Goal: Task Accomplishment & Management: Use online tool/utility

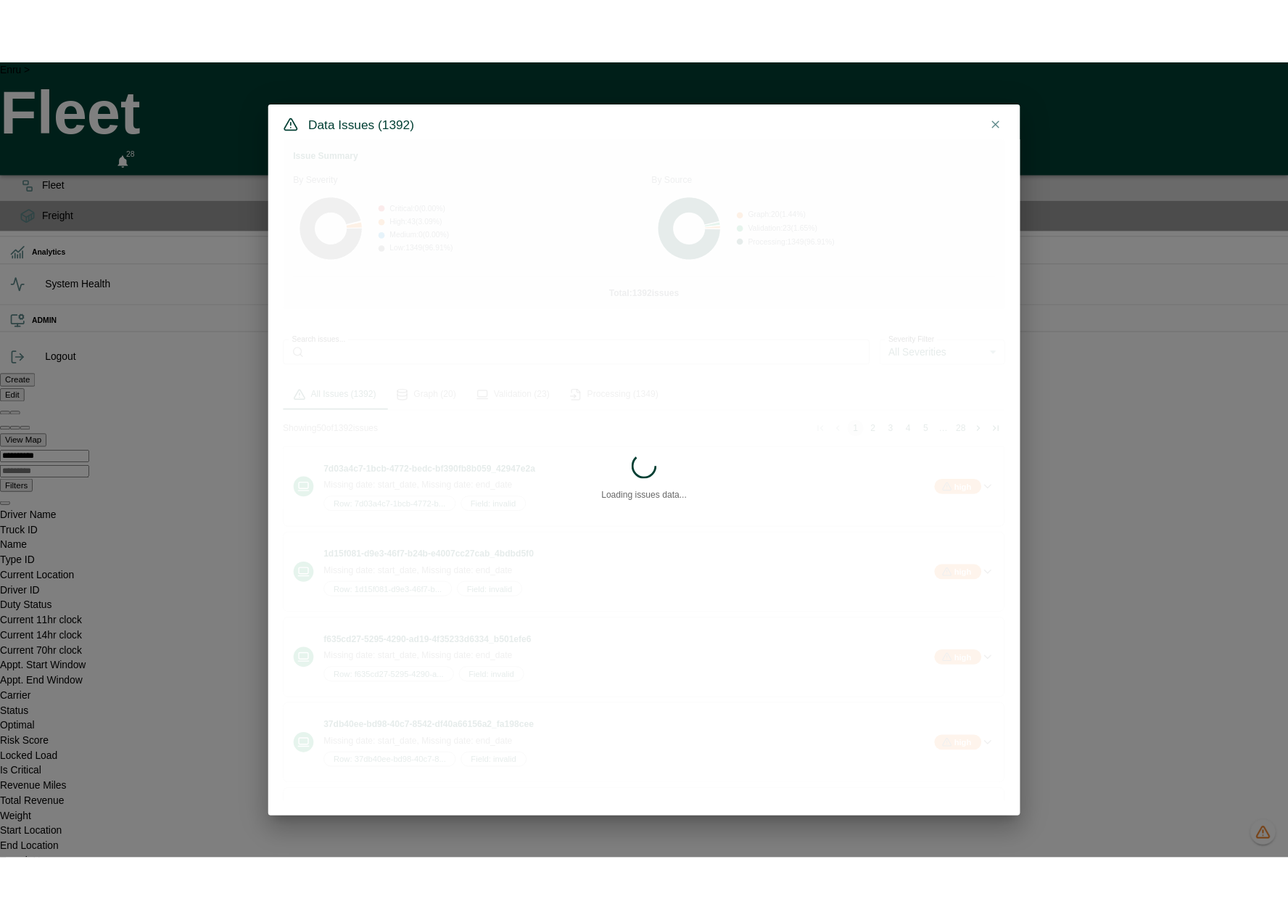
scroll to position [0, 414]
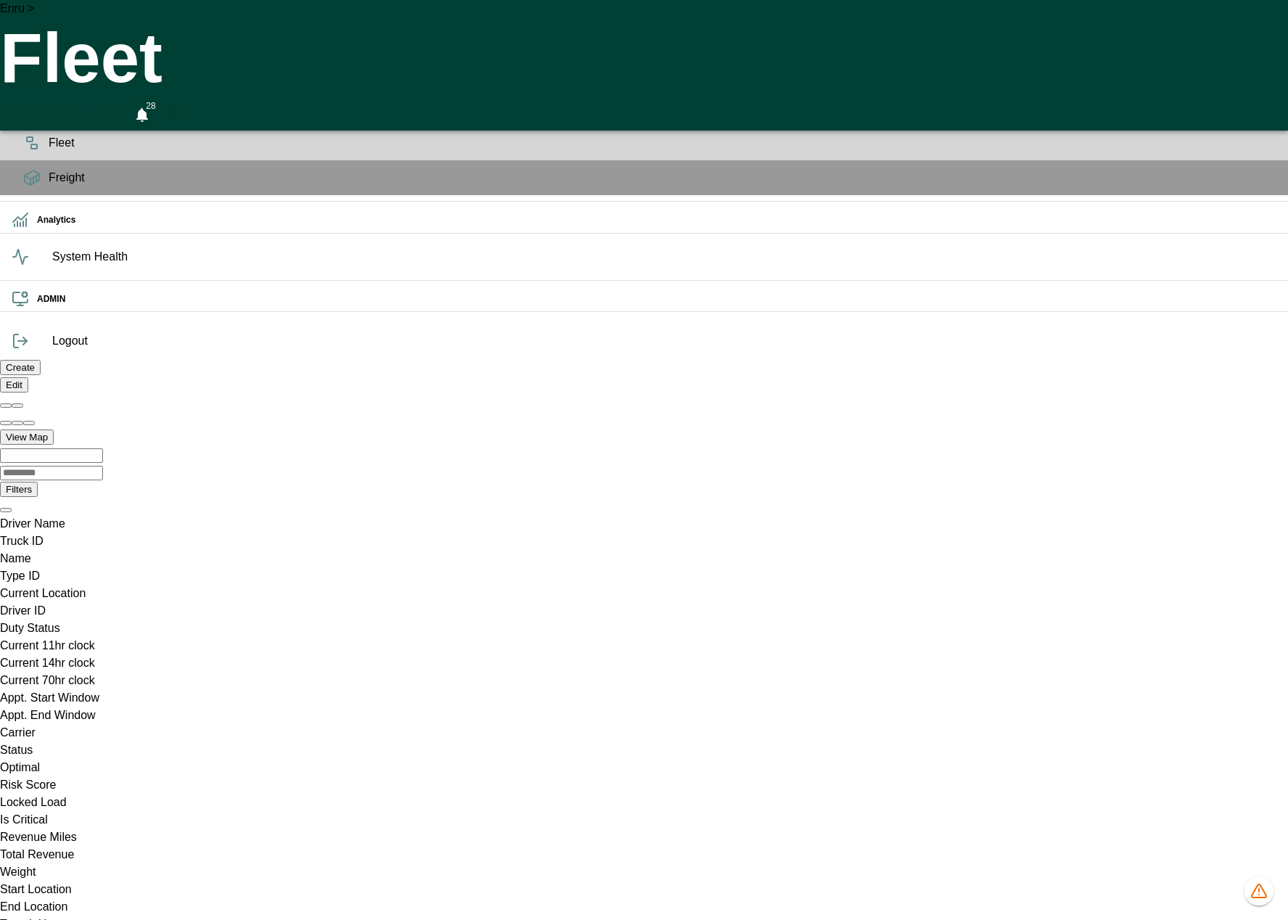
scroll to position [0, 507]
click at [1263, 896] on icon "1348 data issues" at bounding box center [1258, 890] width 17 height 17
drag, startPoint x: 767, startPoint y: 208, endPoint x: 849, endPoint y: 204, distance: 82.8
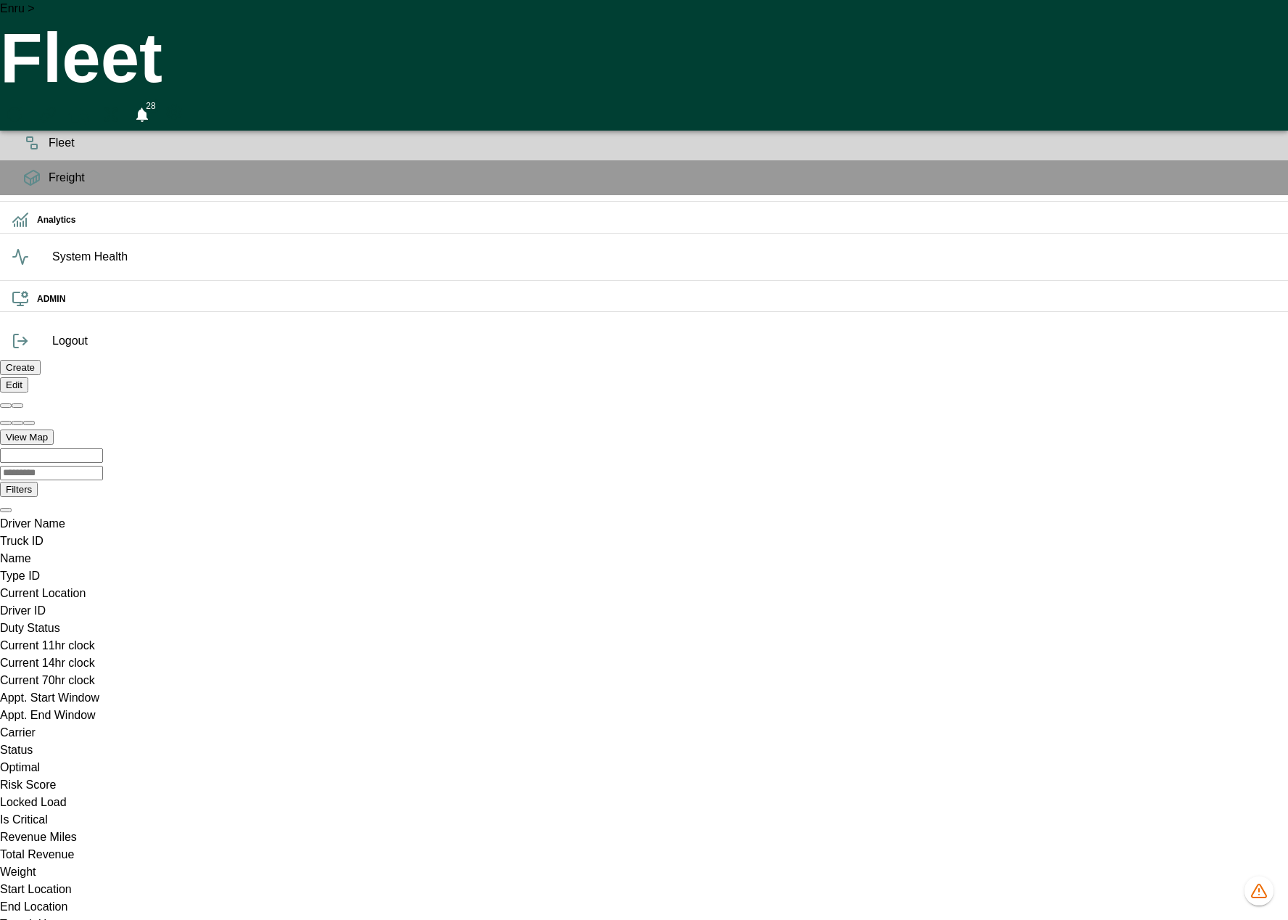
scroll to position [0, 0]
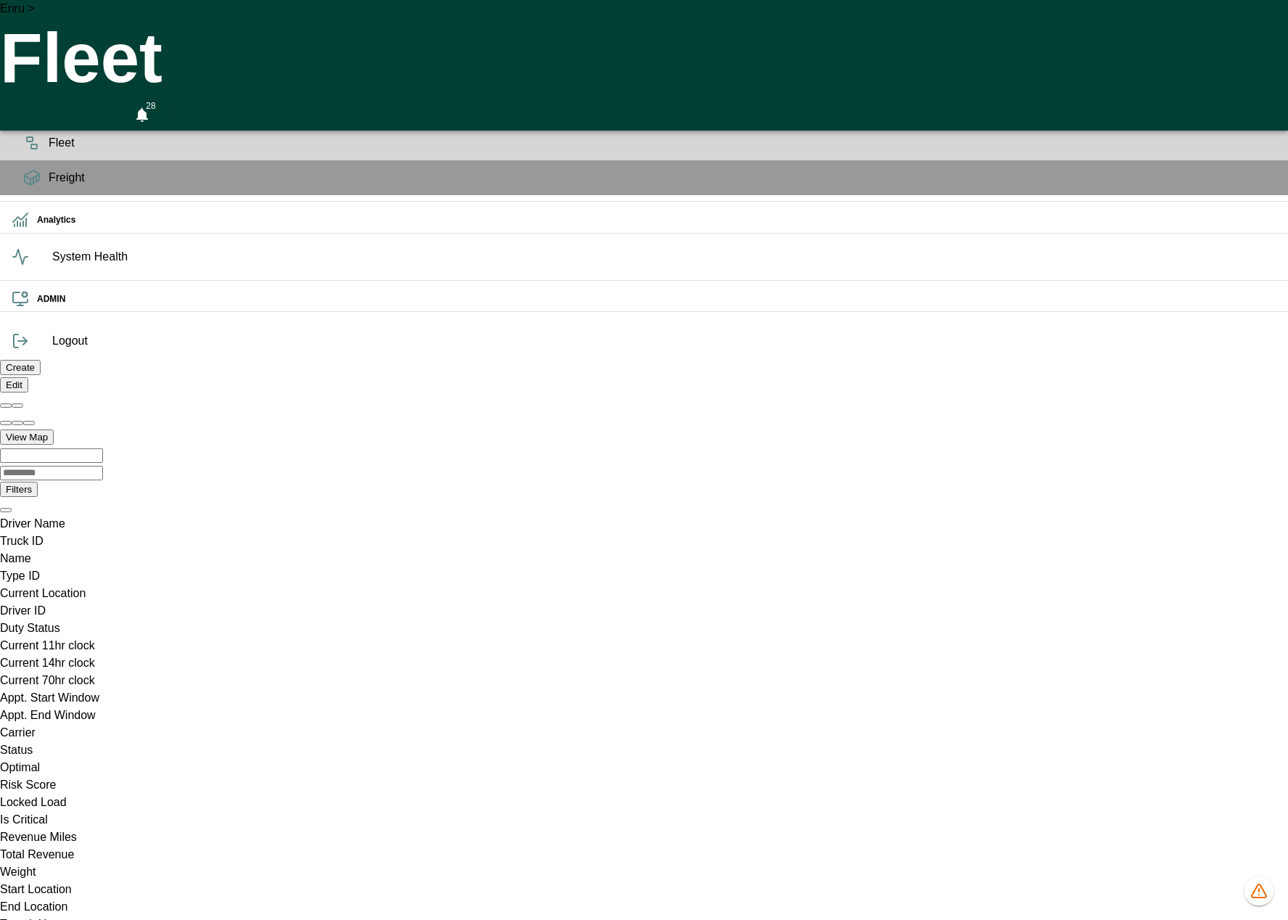
drag, startPoint x: 242, startPoint y: 491, endPoint x: 916, endPoint y: 497, distance: 673.8
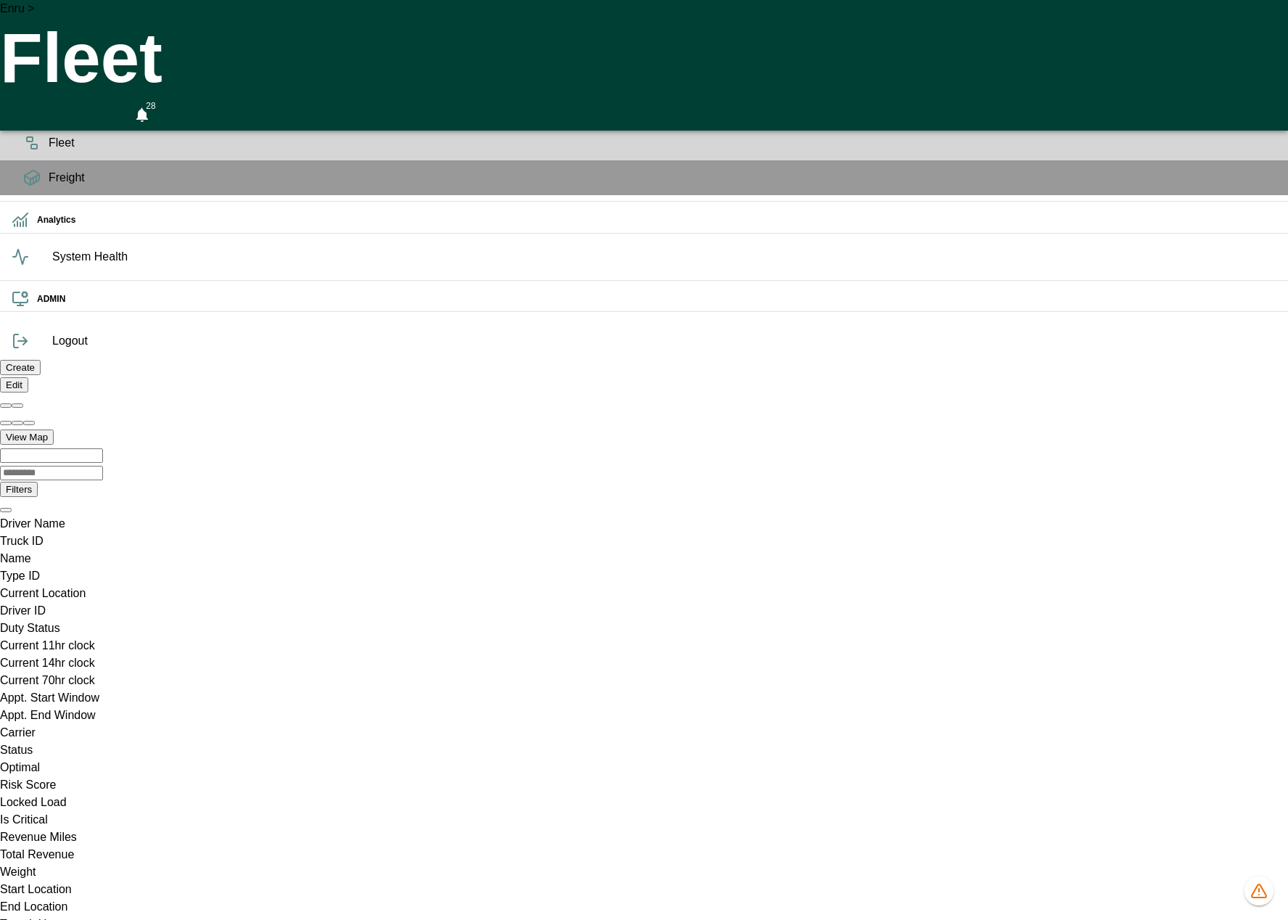
type input "*"
drag, startPoint x: 839, startPoint y: 178, endPoint x: 760, endPoint y: 180, distance: 79.1
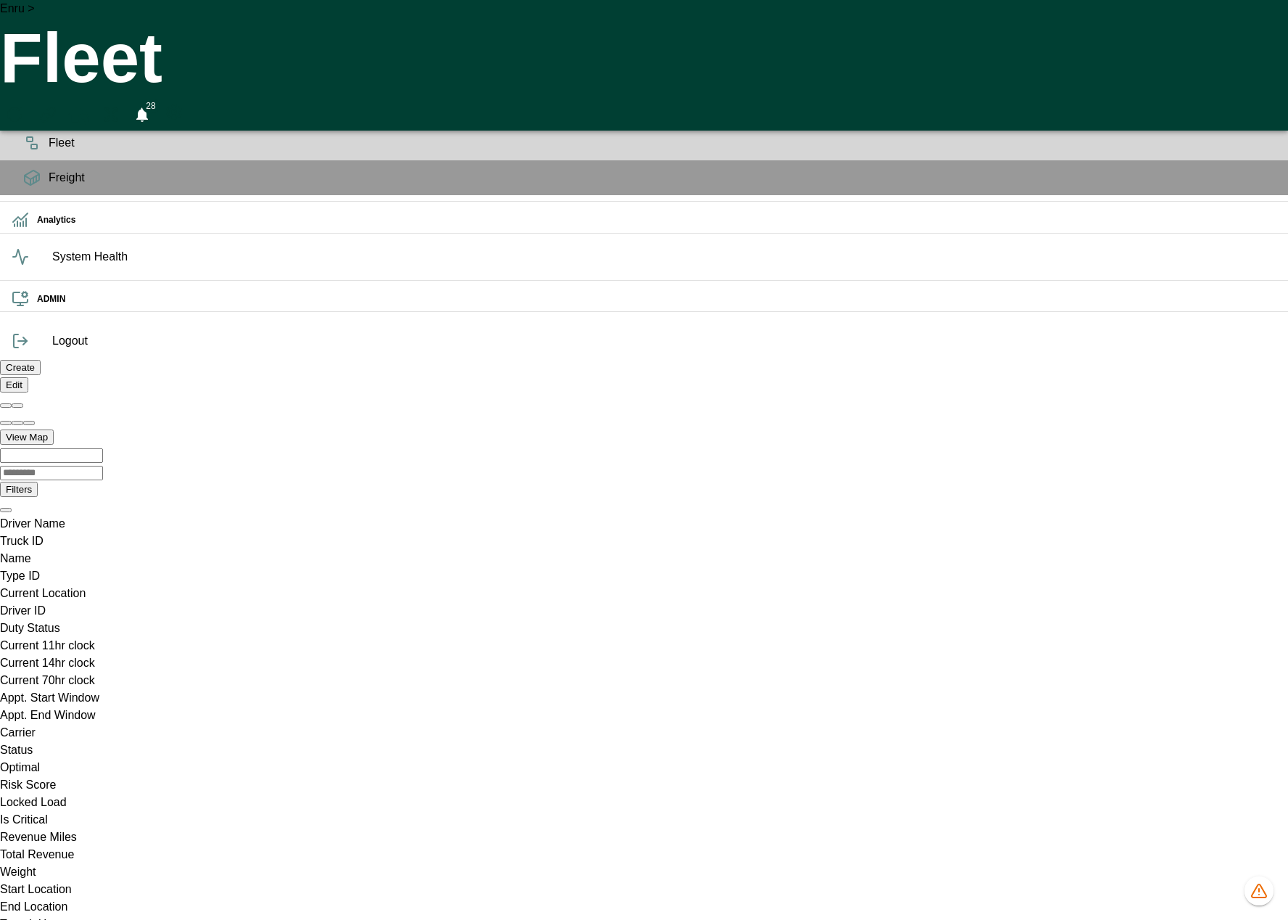
drag, startPoint x: 762, startPoint y: 211, endPoint x: 920, endPoint y: 226, distance: 158.8
drag, startPoint x: 765, startPoint y: 191, endPoint x: 870, endPoint y: 192, distance: 105.2
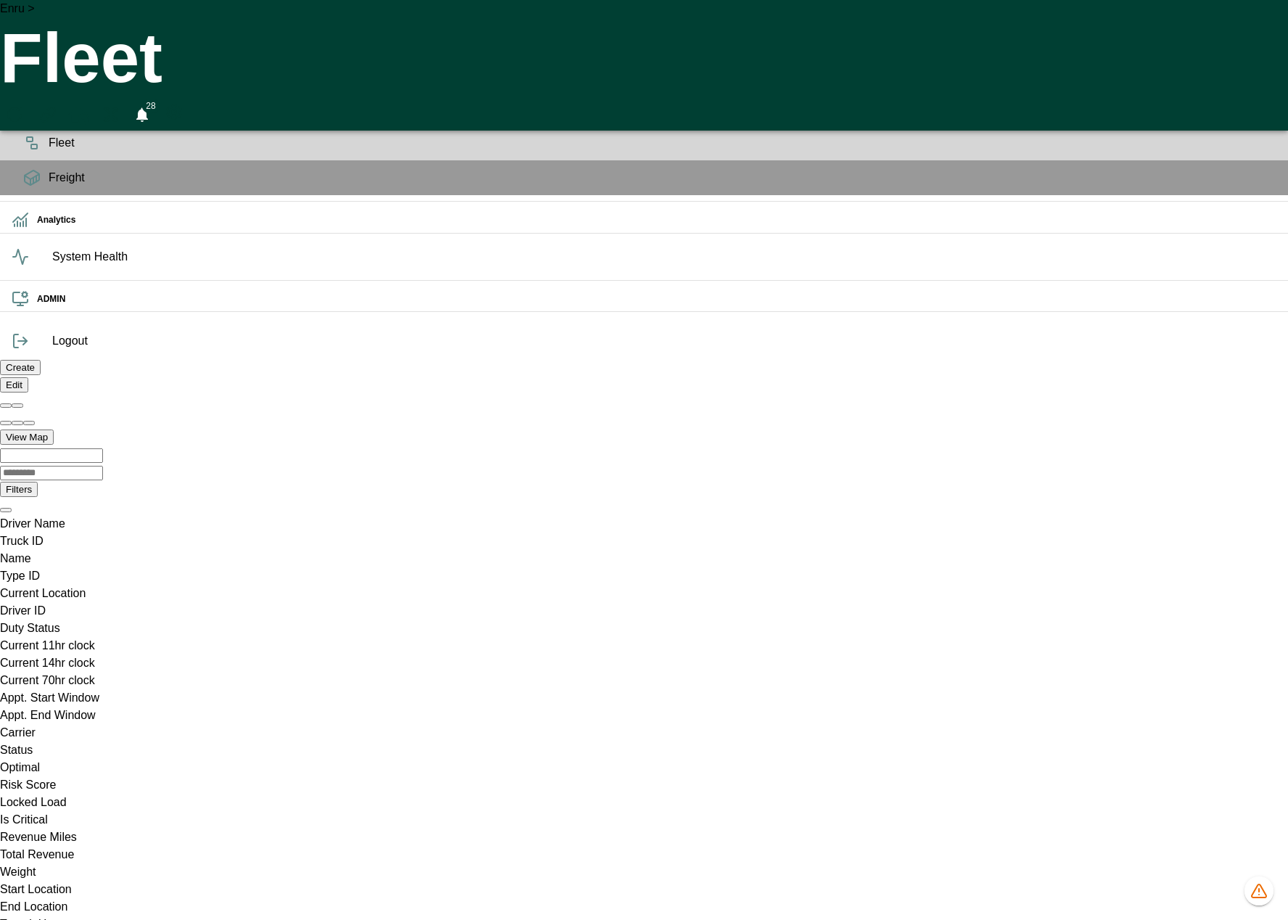
drag, startPoint x: 878, startPoint y: 208, endPoint x: 750, endPoint y: 207, distance: 127.7
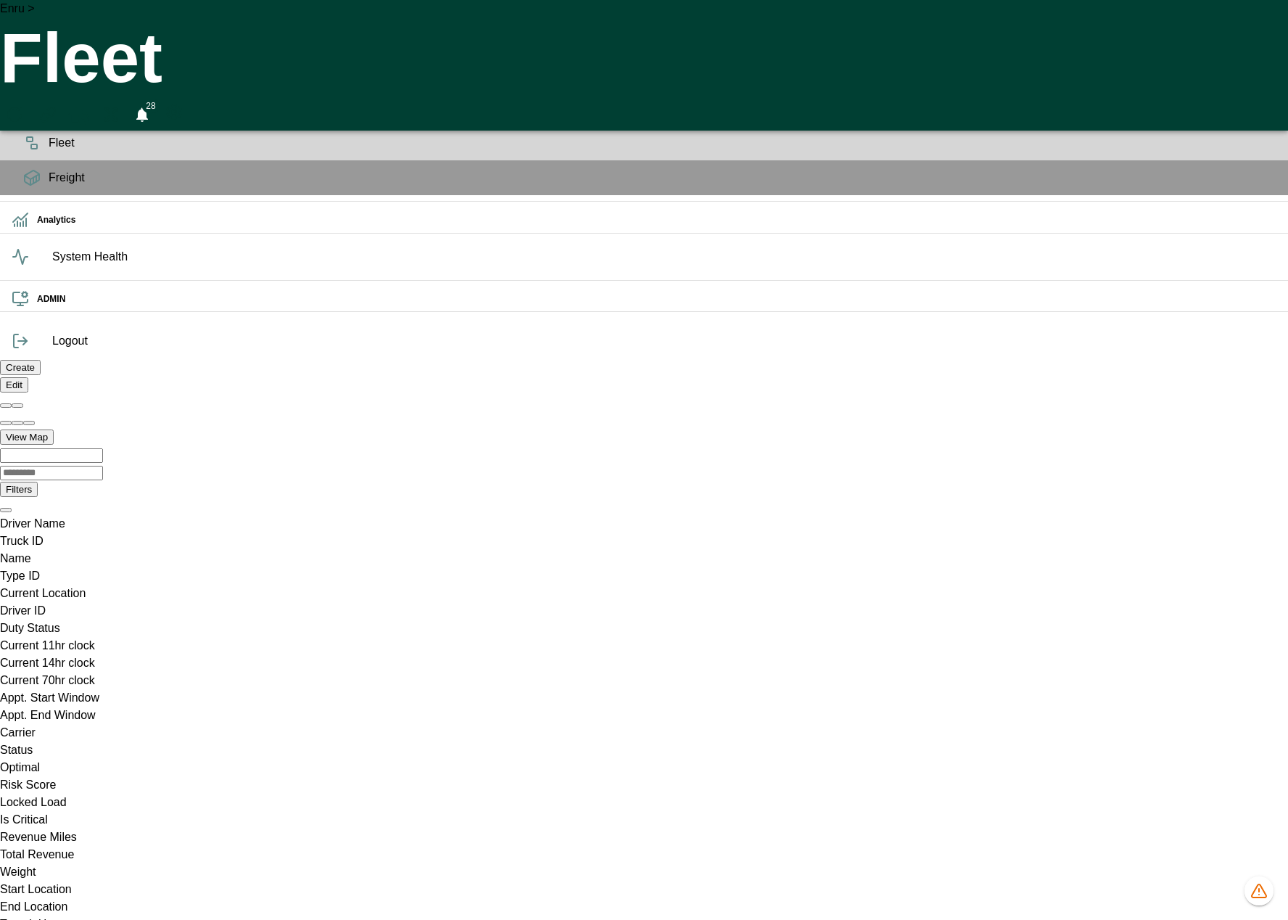
drag, startPoint x: 878, startPoint y: 201, endPoint x: 778, endPoint y: 197, distance: 99.4
drag, startPoint x: 770, startPoint y: 209, endPoint x: 918, endPoint y: 208, distance: 148.7
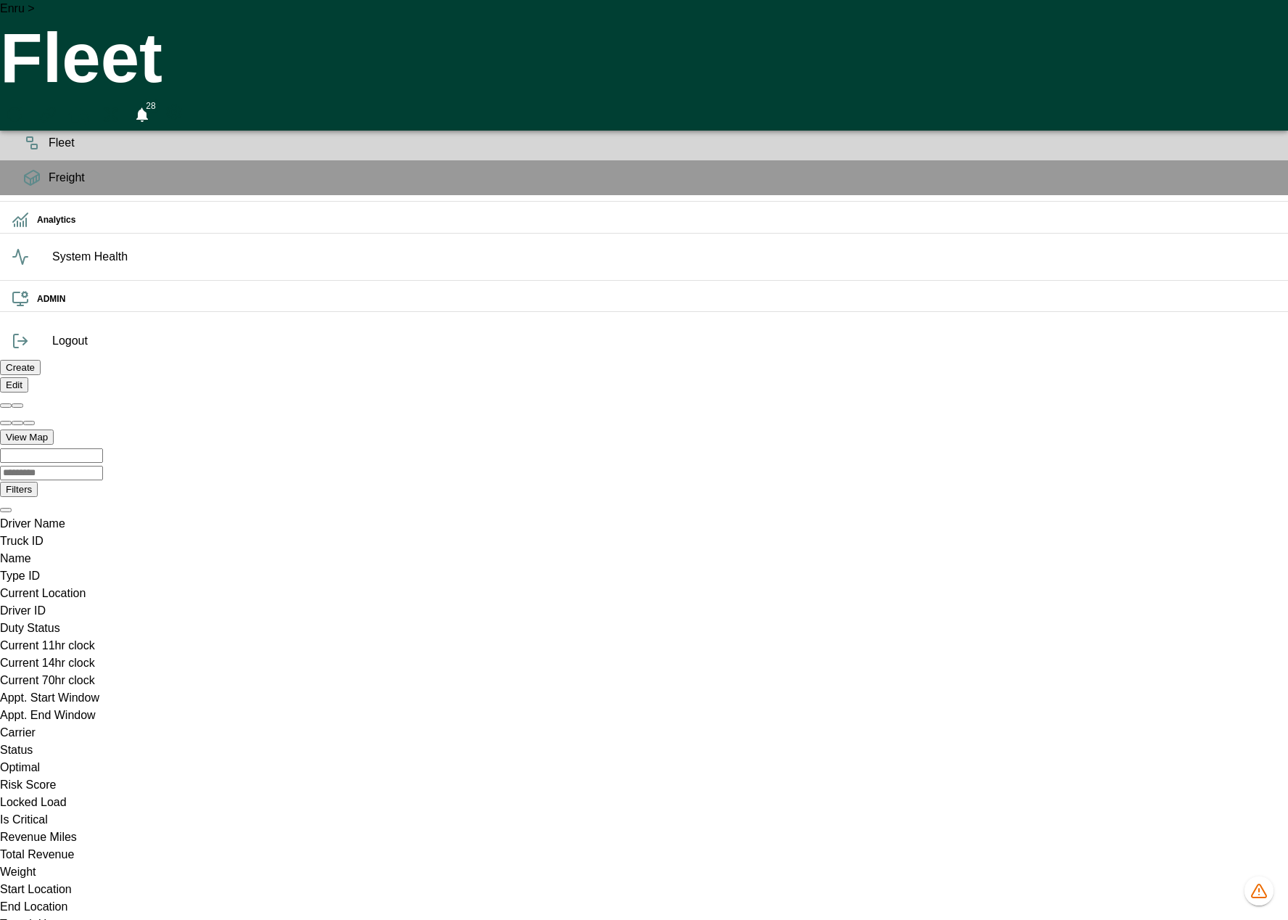
drag, startPoint x: 765, startPoint y: 210, endPoint x: 904, endPoint y: 217, distance: 139.4
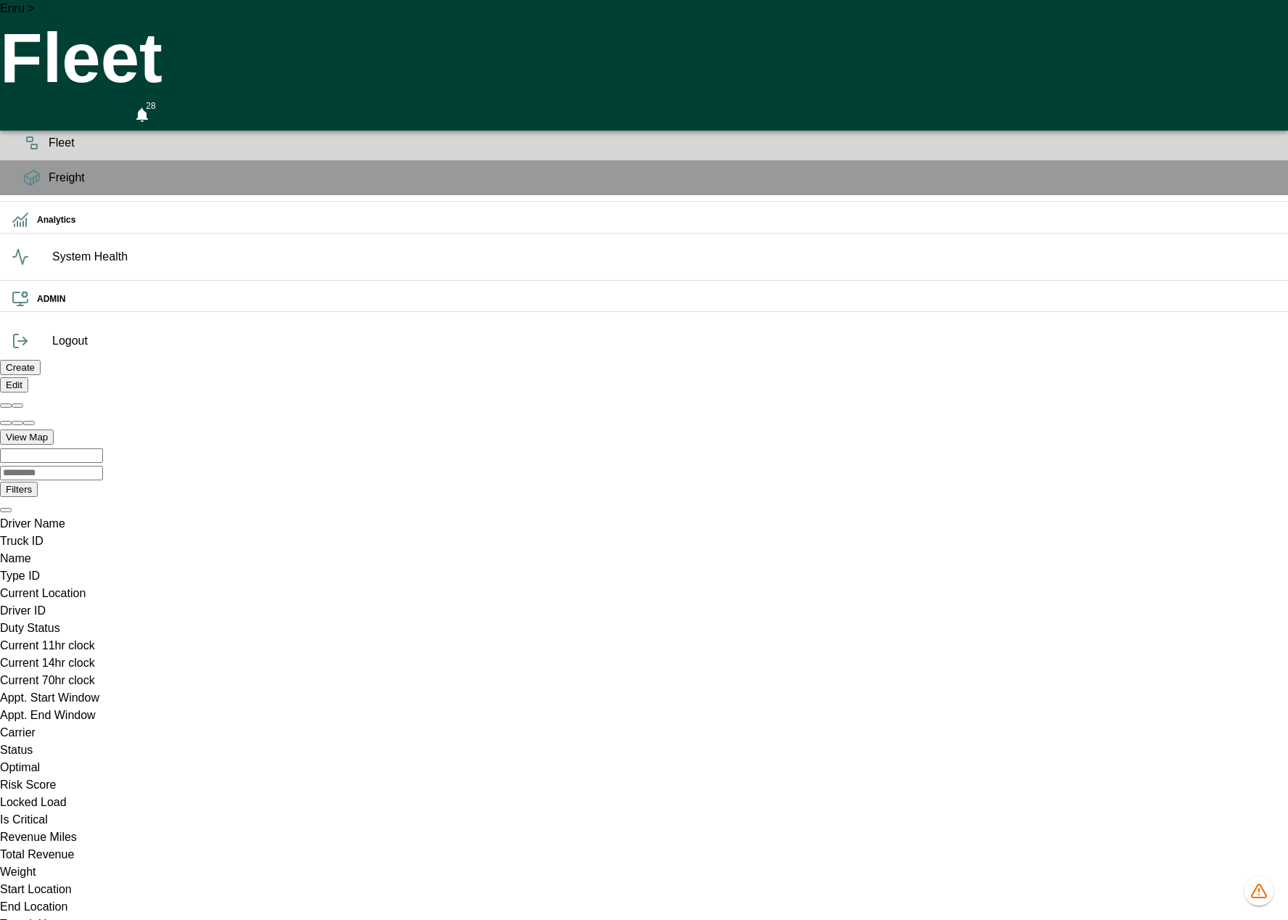
click at [1261, 888] on icon "1348 data issues" at bounding box center [1259, 890] width 15 height 13
